Goal: Information Seeking & Learning: Find specific fact

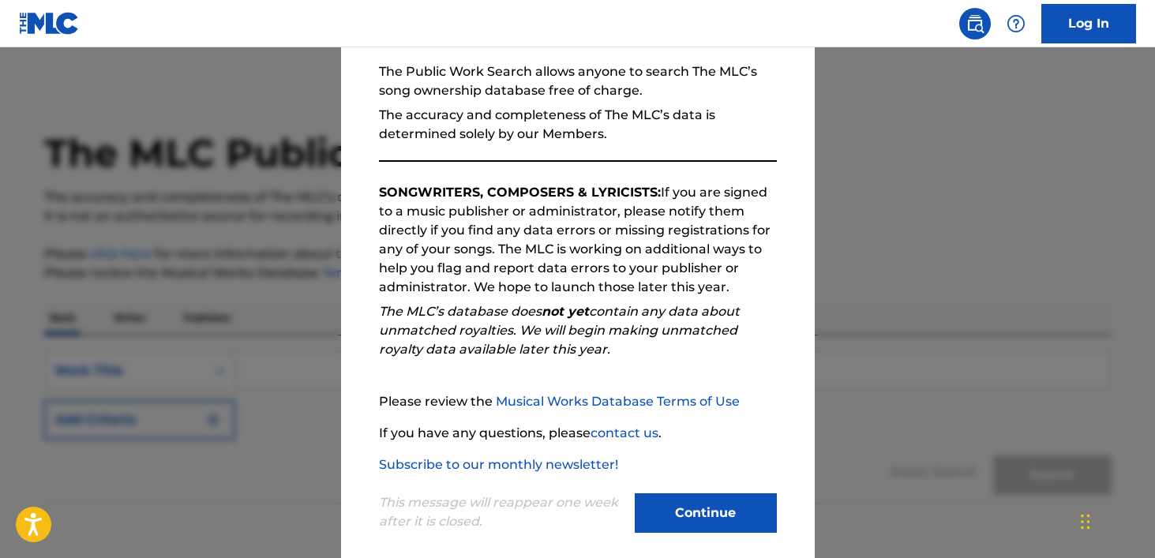
scroll to position [164, 0]
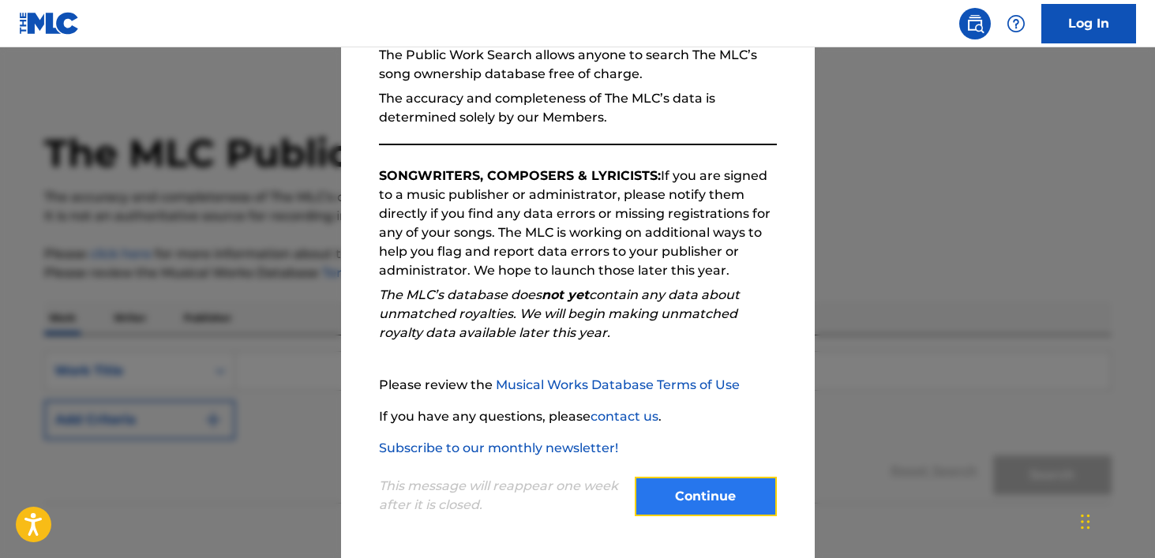
click at [725, 500] on button "Continue" at bounding box center [706, 496] width 142 height 39
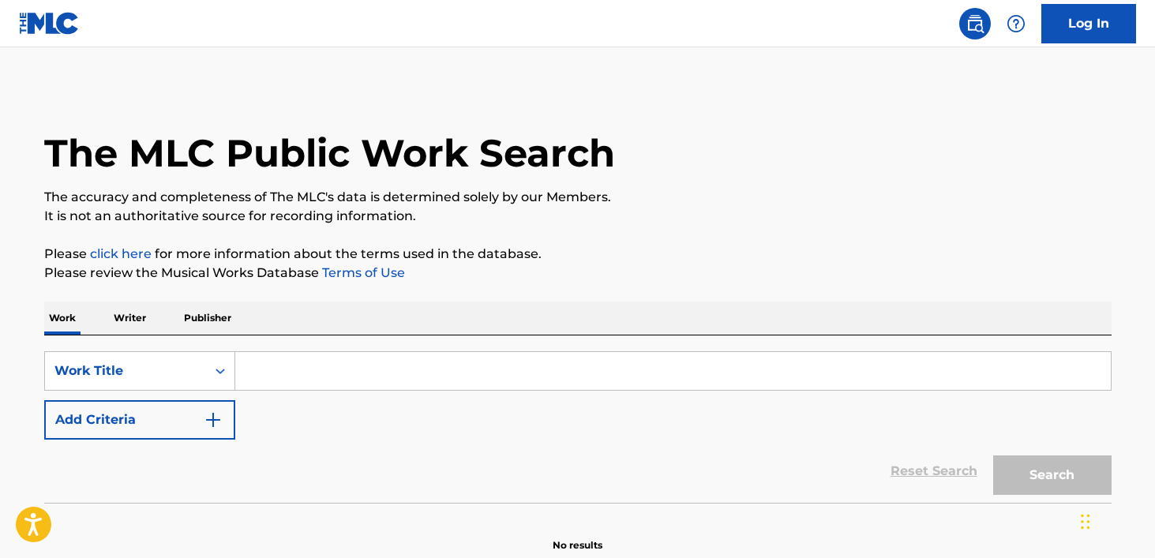
click at [328, 372] on input "Search Form" at bounding box center [672, 371] width 875 height 38
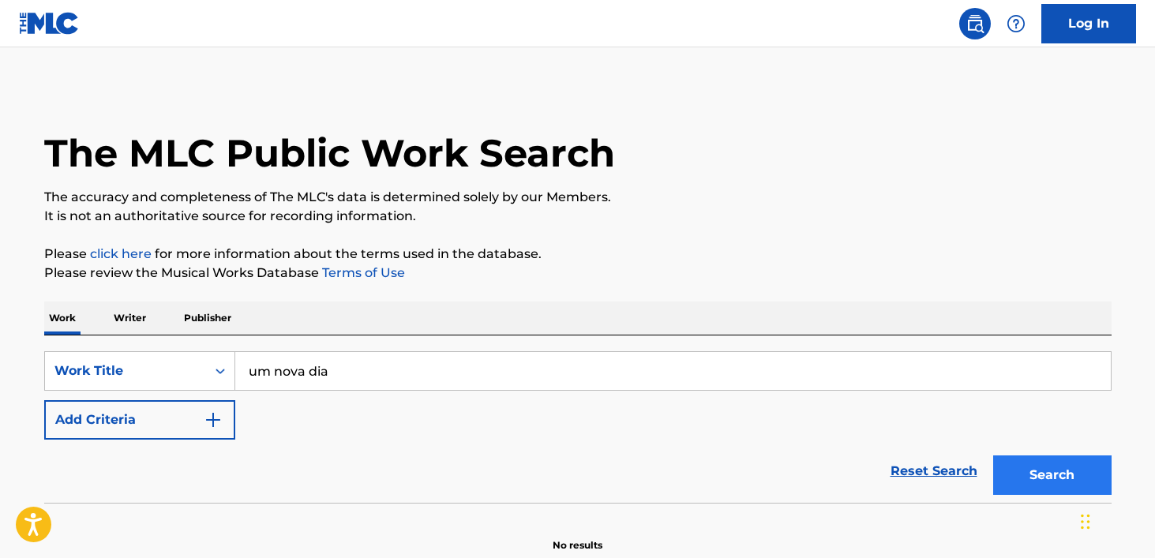
type input "um nova dia"
click at [1039, 464] on button "Search" at bounding box center [1052, 474] width 118 height 39
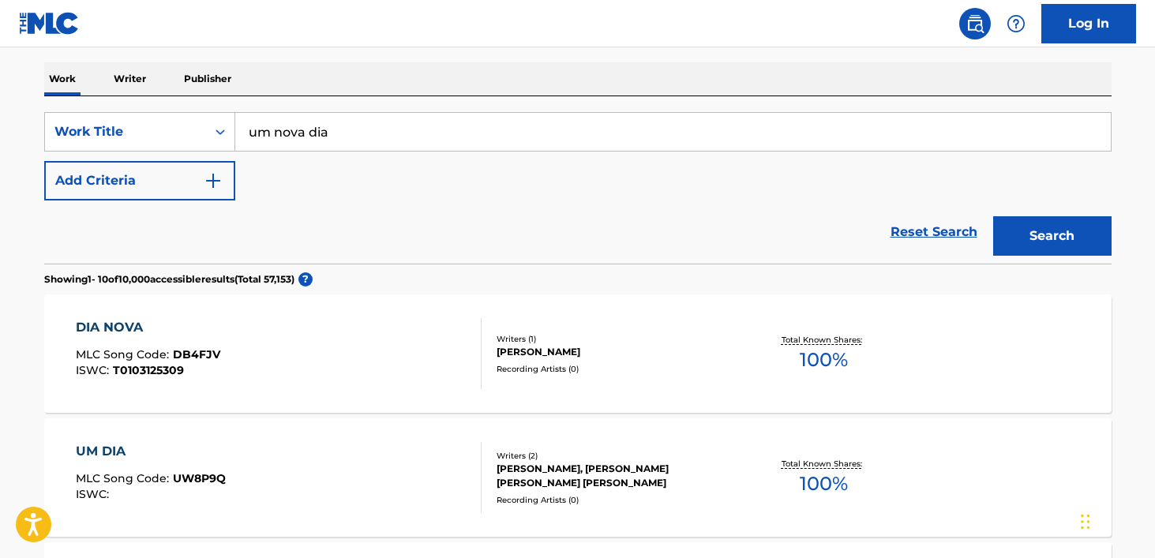
scroll to position [114, 0]
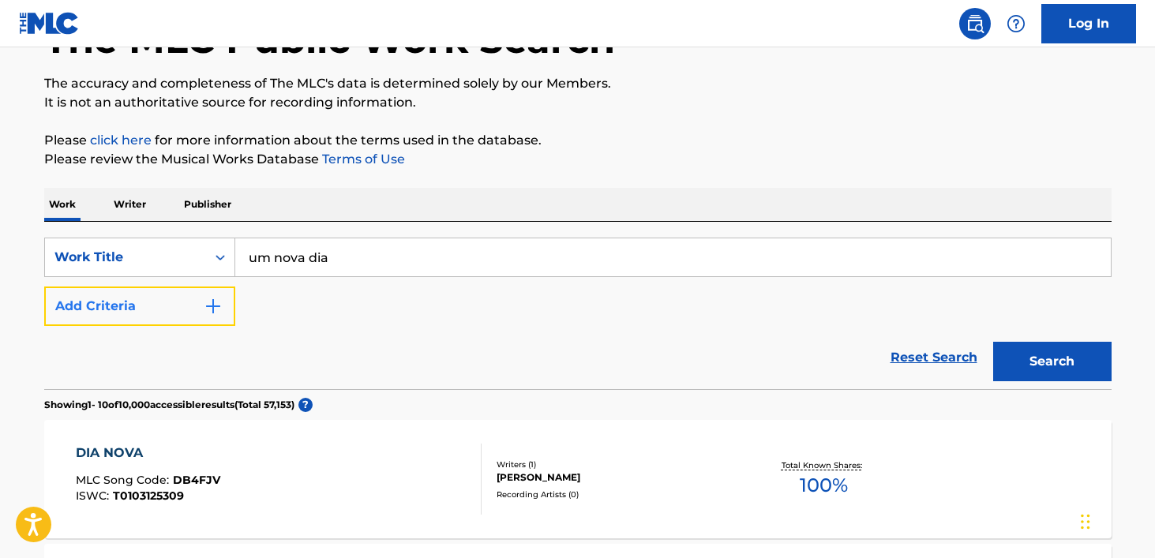
click at [222, 305] on button "Add Criteria" at bounding box center [139, 306] width 191 height 39
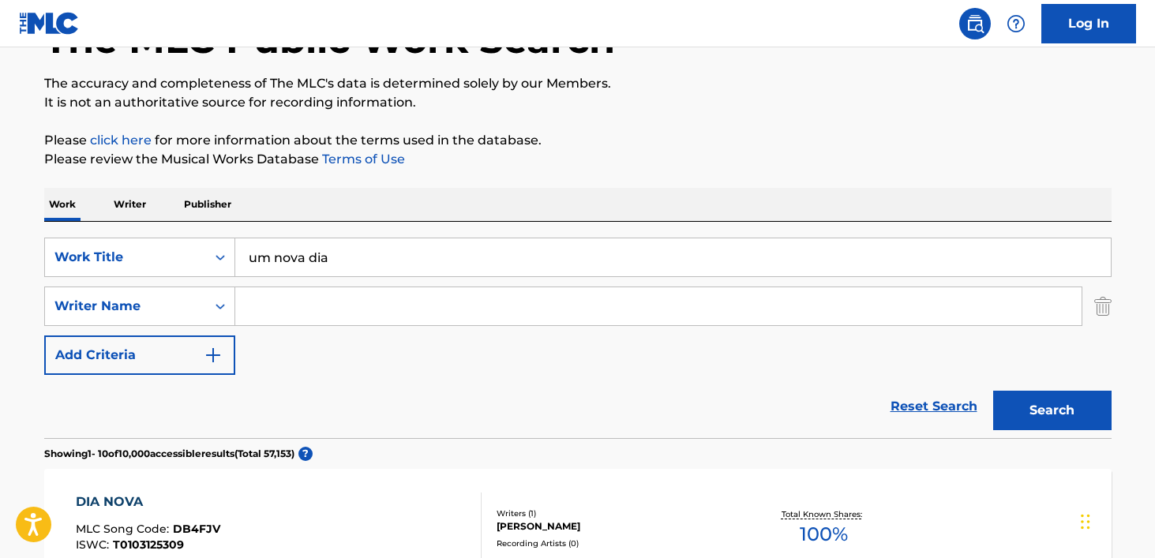
click at [276, 306] on input "Search Form" at bounding box center [658, 306] width 846 height 38
type input "[PERSON_NAME]"
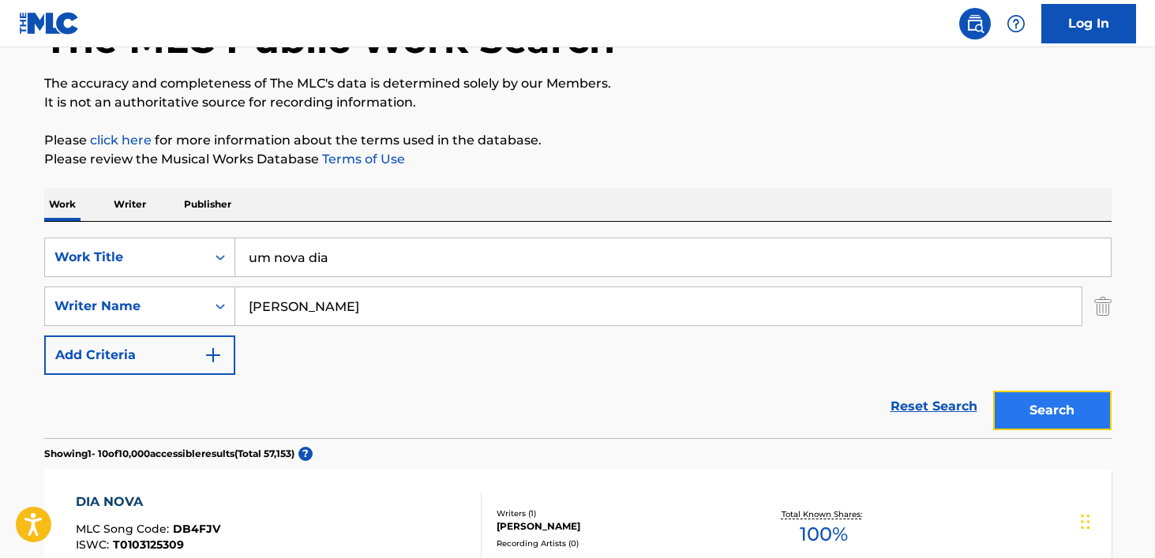
click at [1059, 418] on button "Search" at bounding box center [1052, 410] width 118 height 39
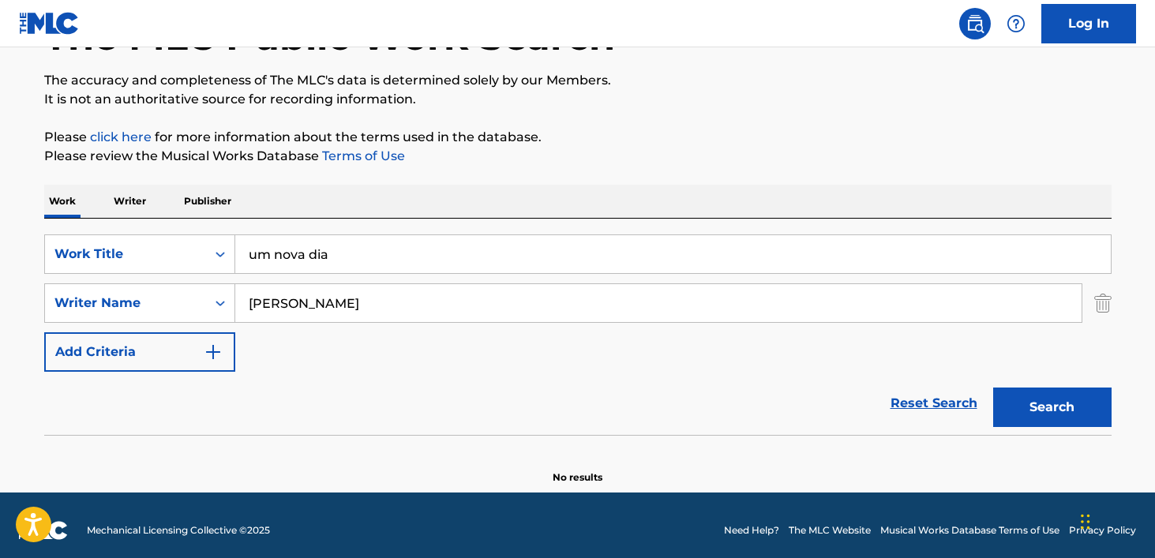
scroll to position [127, 0]
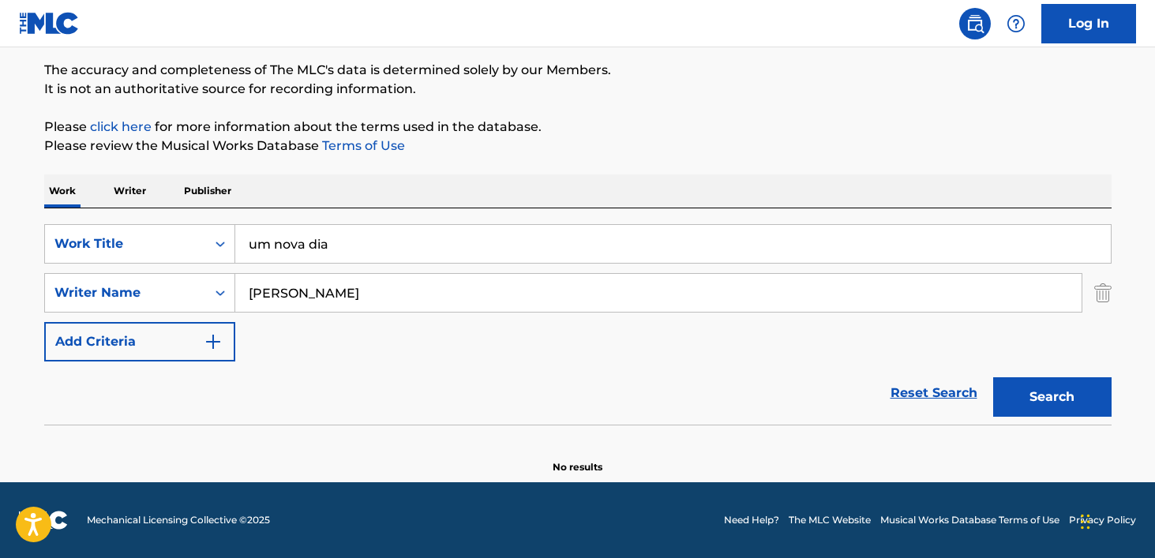
drag, startPoint x: 368, startPoint y: 297, endPoint x: 236, endPoint y: 293, distance: 131.9
click at [236, 293] on input "[PERSON_NAME]" at bounding box center [658, 293] width 846 height 38
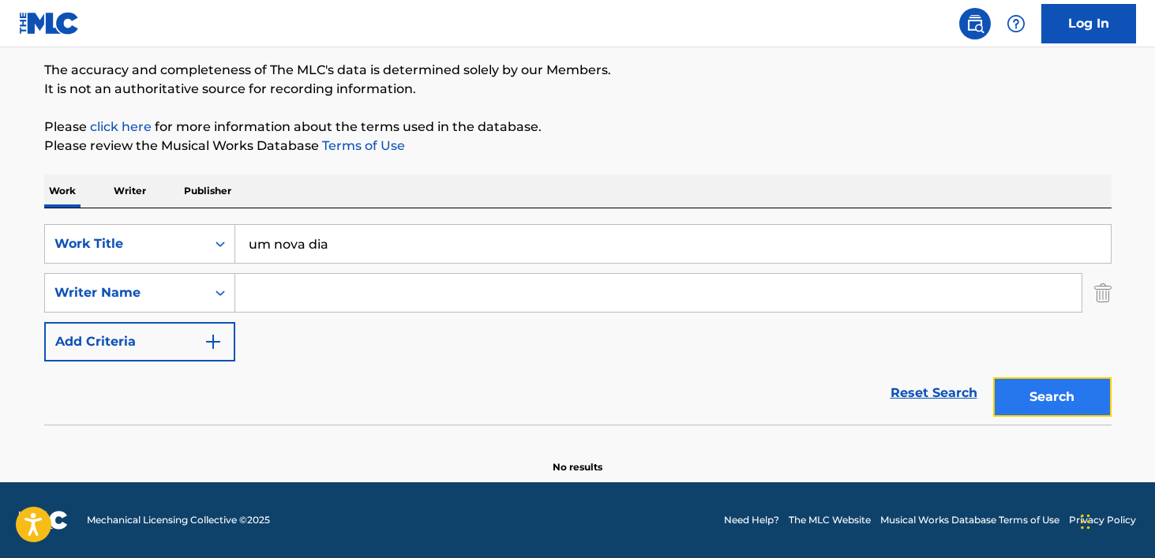
click at [1066, 396] on button "Search" at bounding box center [1052, 396] width 118 height 39
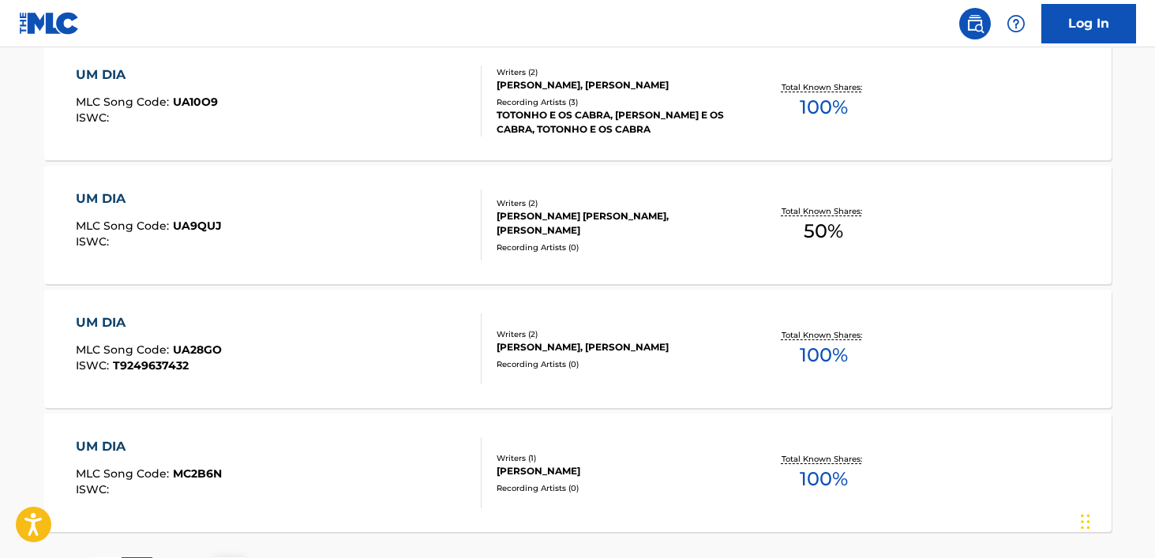
scroll to position [1423, 0]
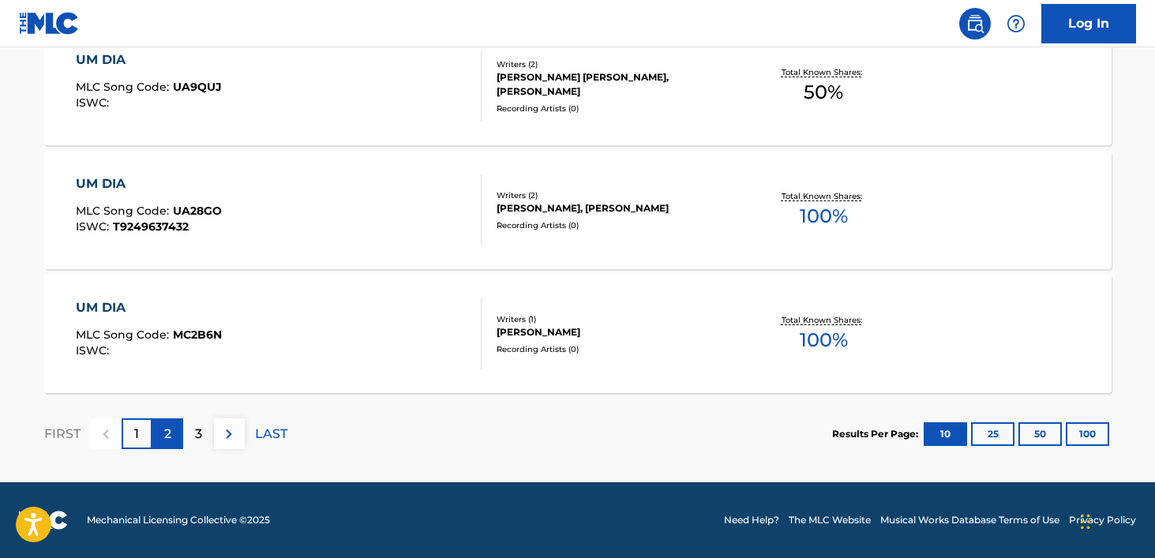
click at [167, 436] on p "2" at bounding box center [167, 434] width 7 height 19
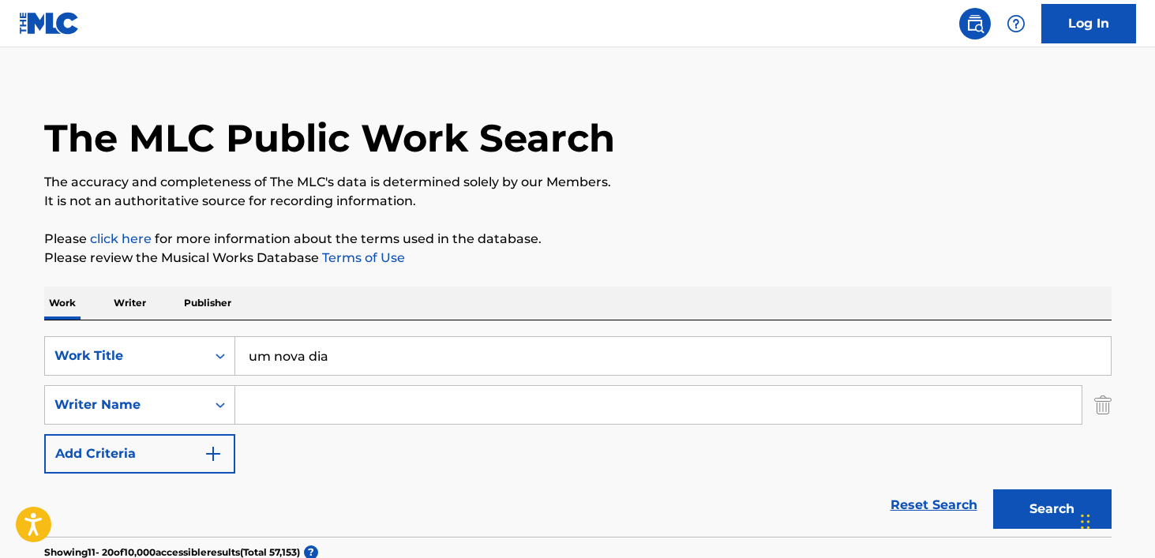
scroll to position [0, 0]
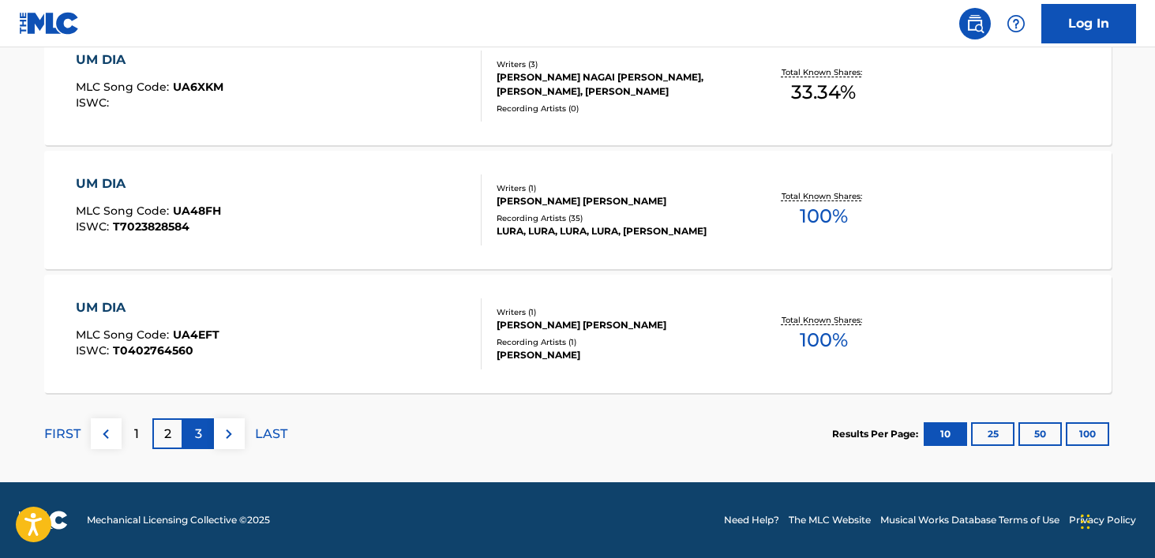
click at [199, 434] on p "3" at bounding box center [198, 434] width 7 height 19
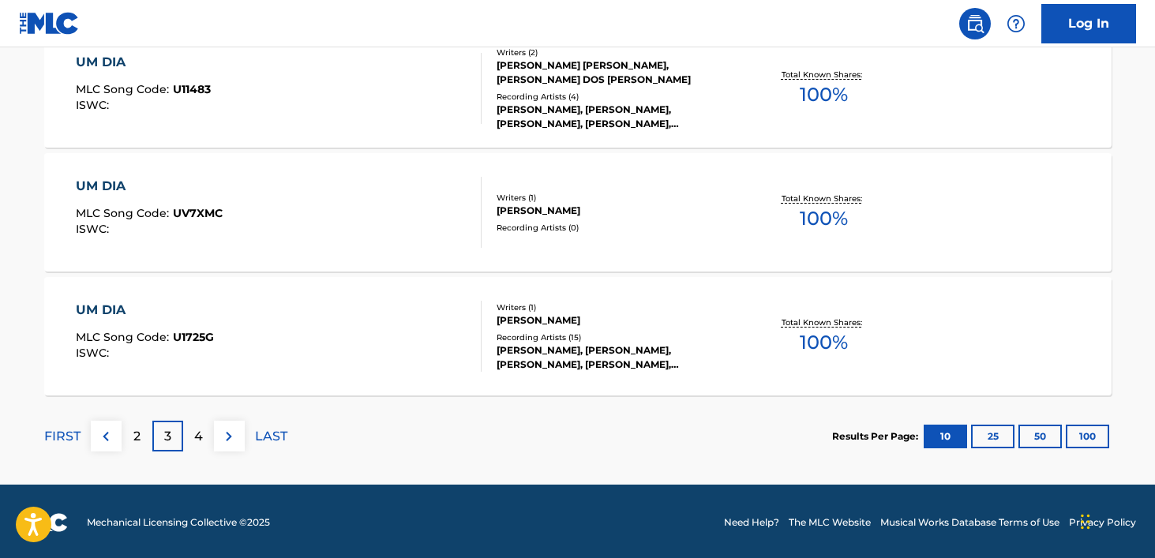
scroll to position [1423, 0]
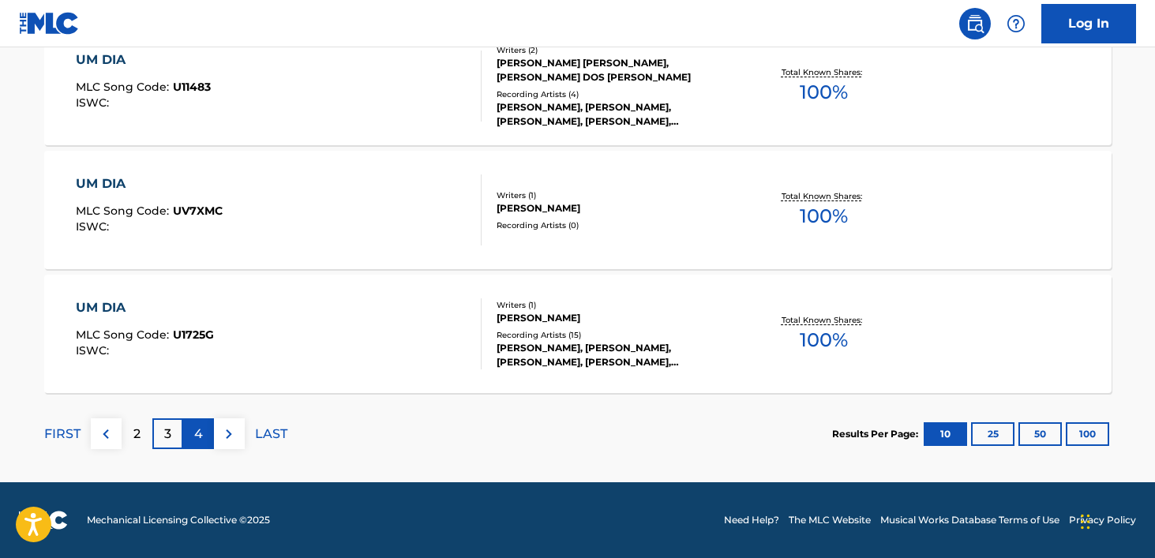
click at [189, 440] on div "4" at bounding box center [198, 433] width 31 height 31
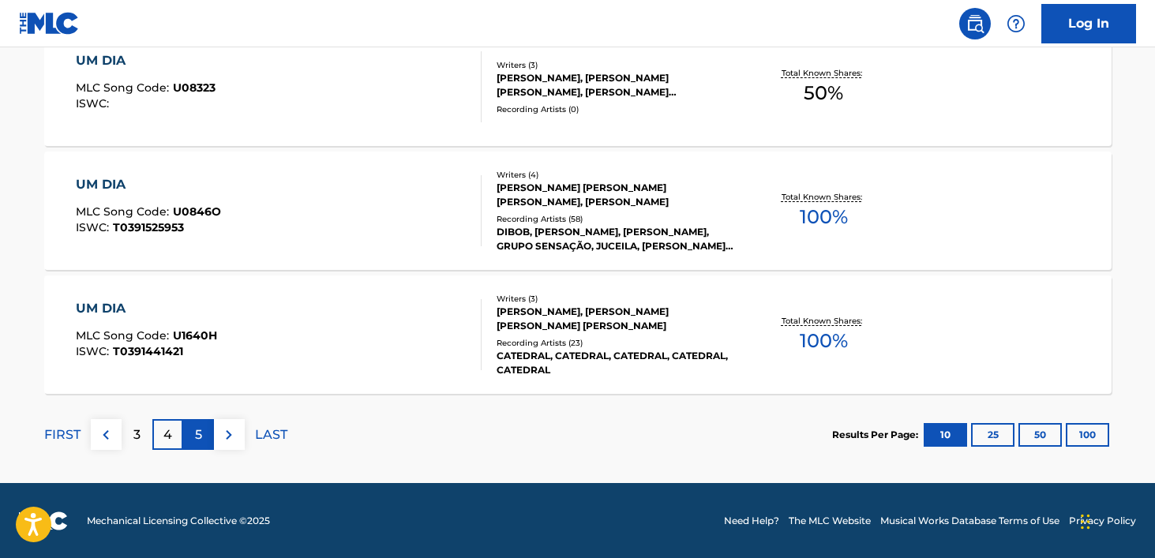
click at [196, 434] on p "5" at bounding box center [198, 434] width 7 height 19
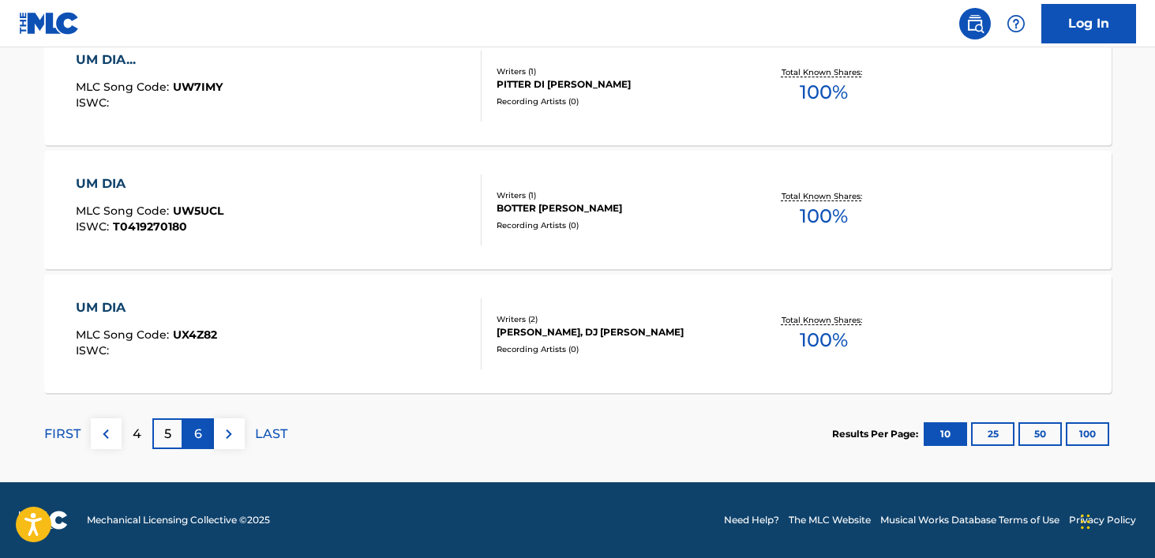
click at [202, 433] on div "6" at bounding box center [198, 433] width 31 height 31
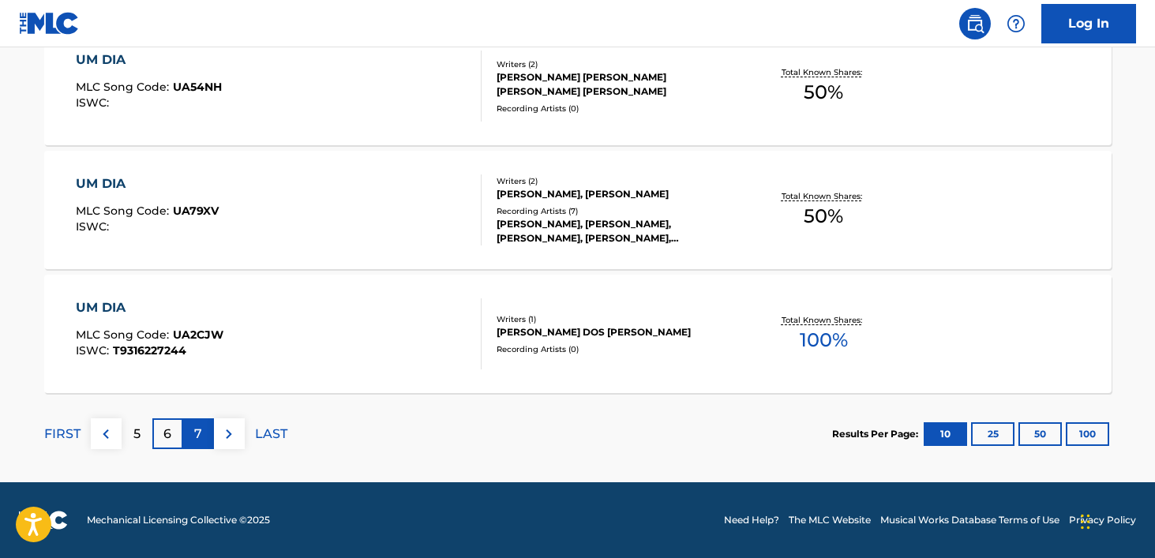
click at [204, 444] on div "7" at bounding box center [198, 433] width 31 height 31
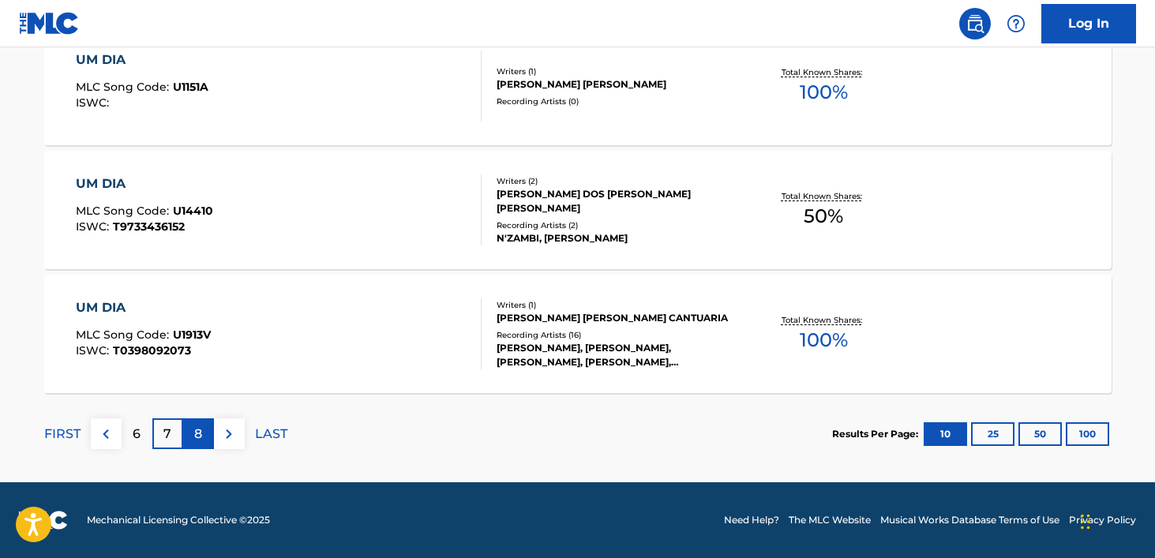
click at [205, 441] on div "8" at bounding box center [198, 433] width 31 height 31
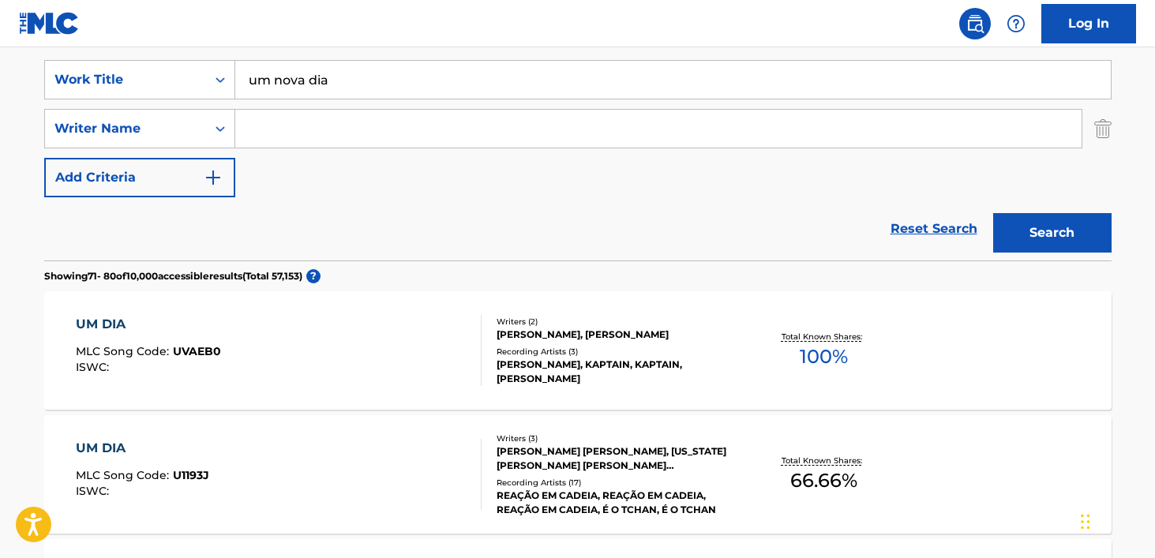
scroll to position [287, 0]
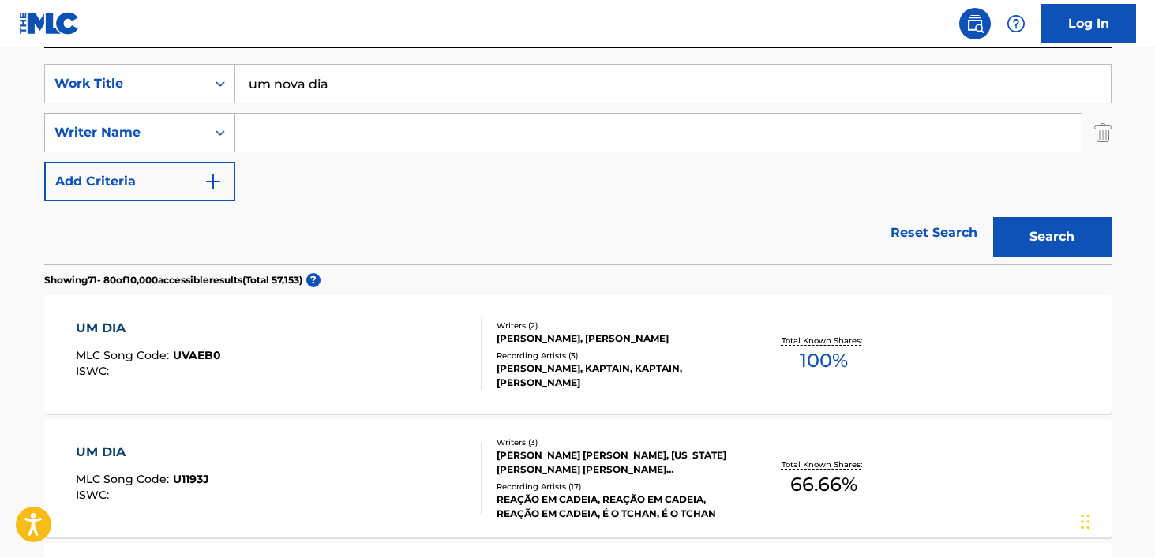
click at [220, 126] on icon "Search Form" at bounding box center [220, 133] width 16 height 16
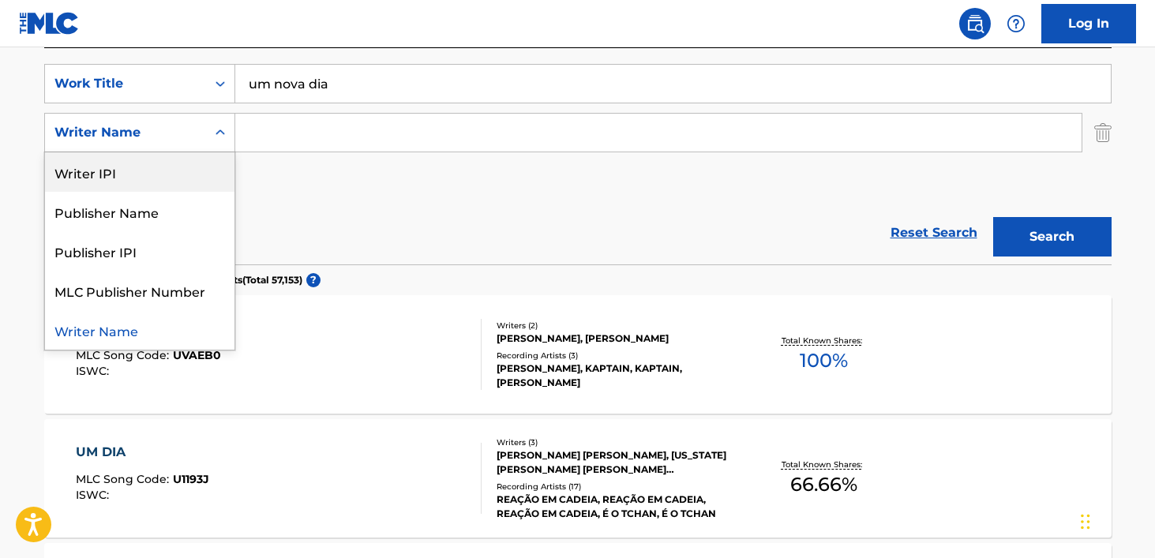
click at [291, 126] on input "Search Form" at bounding box center [658, 133] width 846 height 38
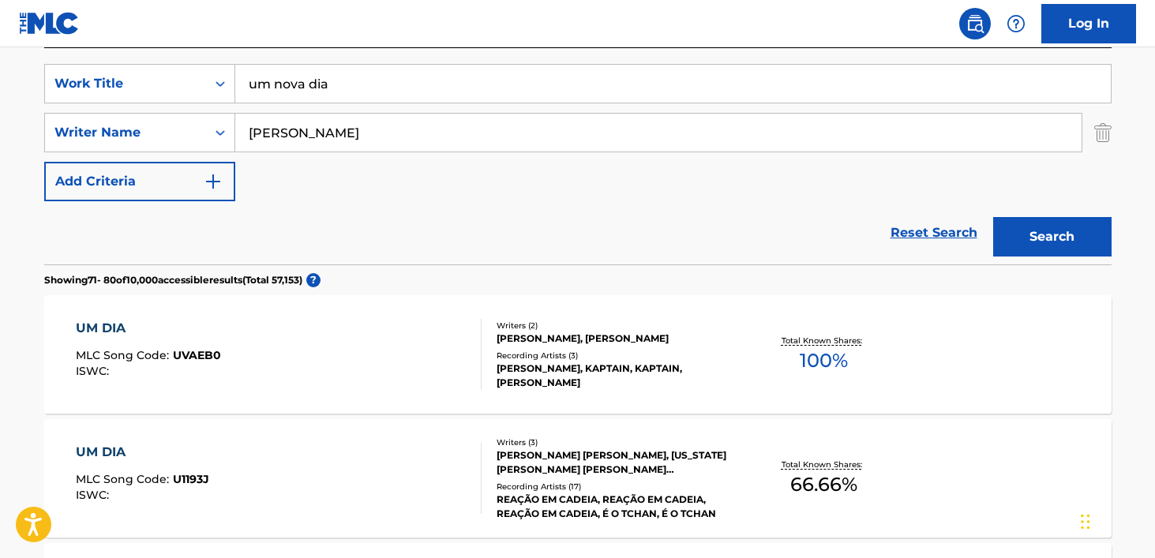
type input "[PERSON_NAME]"
click at [993, 217] on button "Search" at bounding box center [1052, 236] width 118 height 39
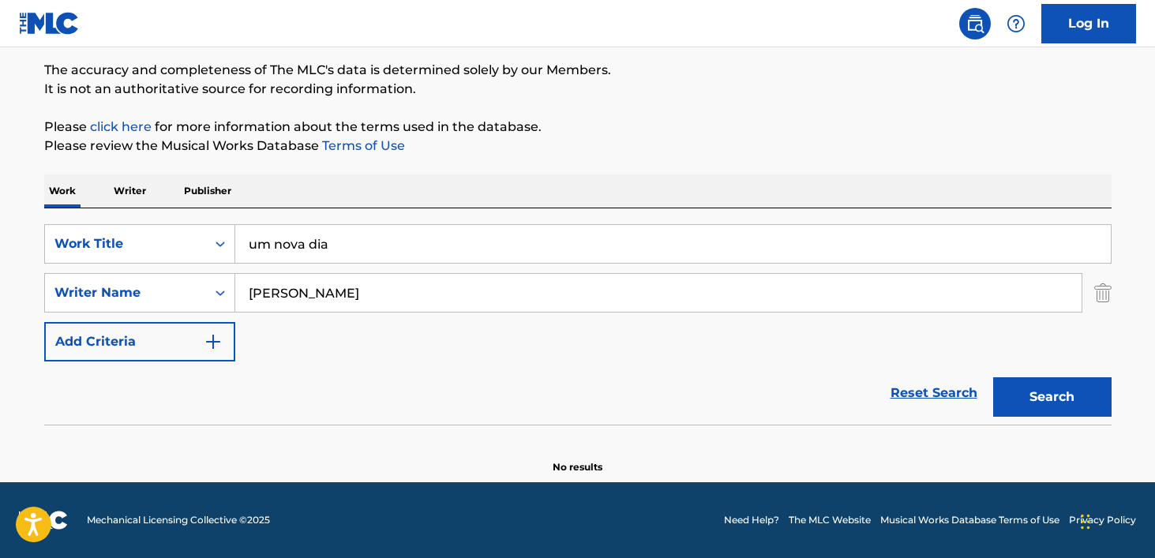
scroll to position [127, 0]
click at [1038, 384] on button "Search" at bounding box center [1052, 396] width 118 height 39
drag, startPoint x: 363, startPoint y: 246, endPoint x: 162, endPoint y: 204, distance: 205.4
click at [162, 204] on div "Work Writer Publisher SearchWithCriteria85c41fe6-27bd-4e7b-9afd-966d5c13bc11 Wo…" at bounding box center [577, 324] width 1067 height 300
type input "a new day"
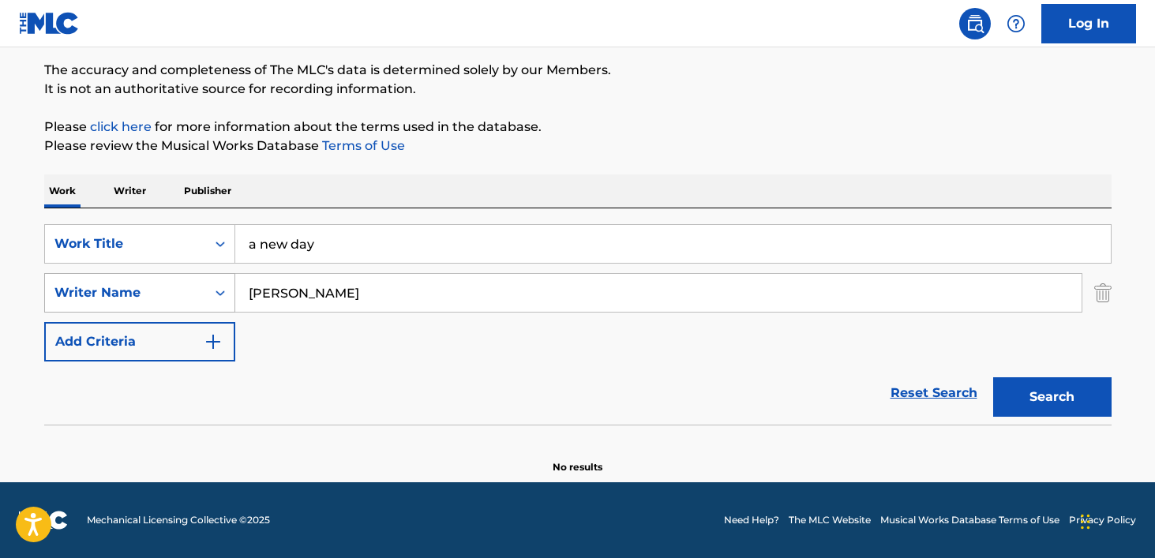
drag, startPoint x: 374, startPoint y: 298, endPoint x: 174, endPoint y: 276, distance: 201.0
click at [174, 276] on div "SearchWithCriteria8e960e16-53df-4646-9a6a-aa22f8271f00 Writer Name [PERSON_NAME]" at bounding box center [577, 292] width 1067 height 39
type input "[PERSON_NAME]"
click at [1048, 395] on button "Search" at bounding box center [1052, 396] width 118 height 39
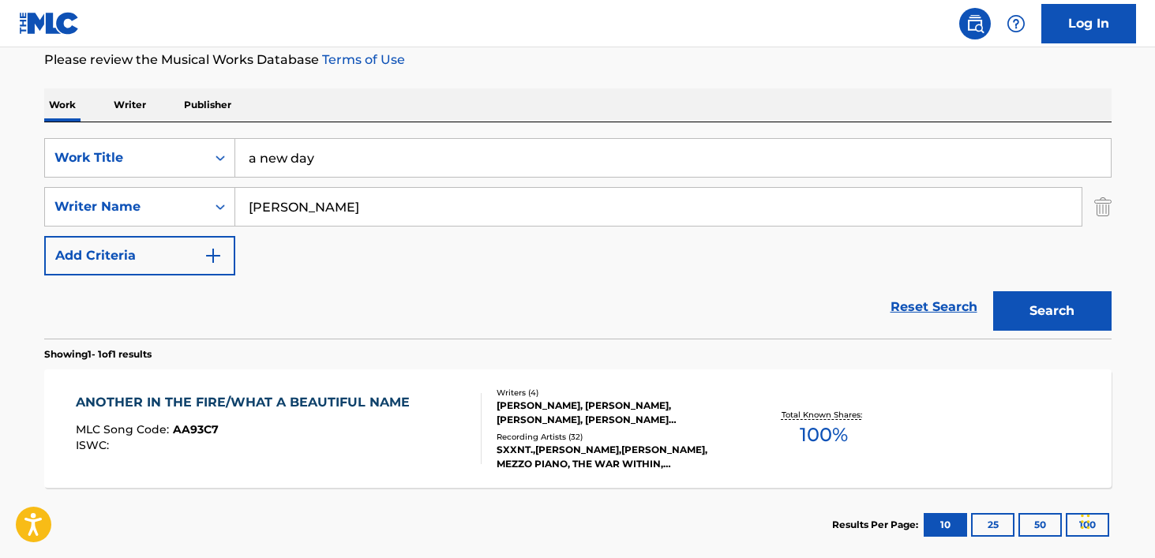
scroll to position [301, 0]
